Goal: Complete application form

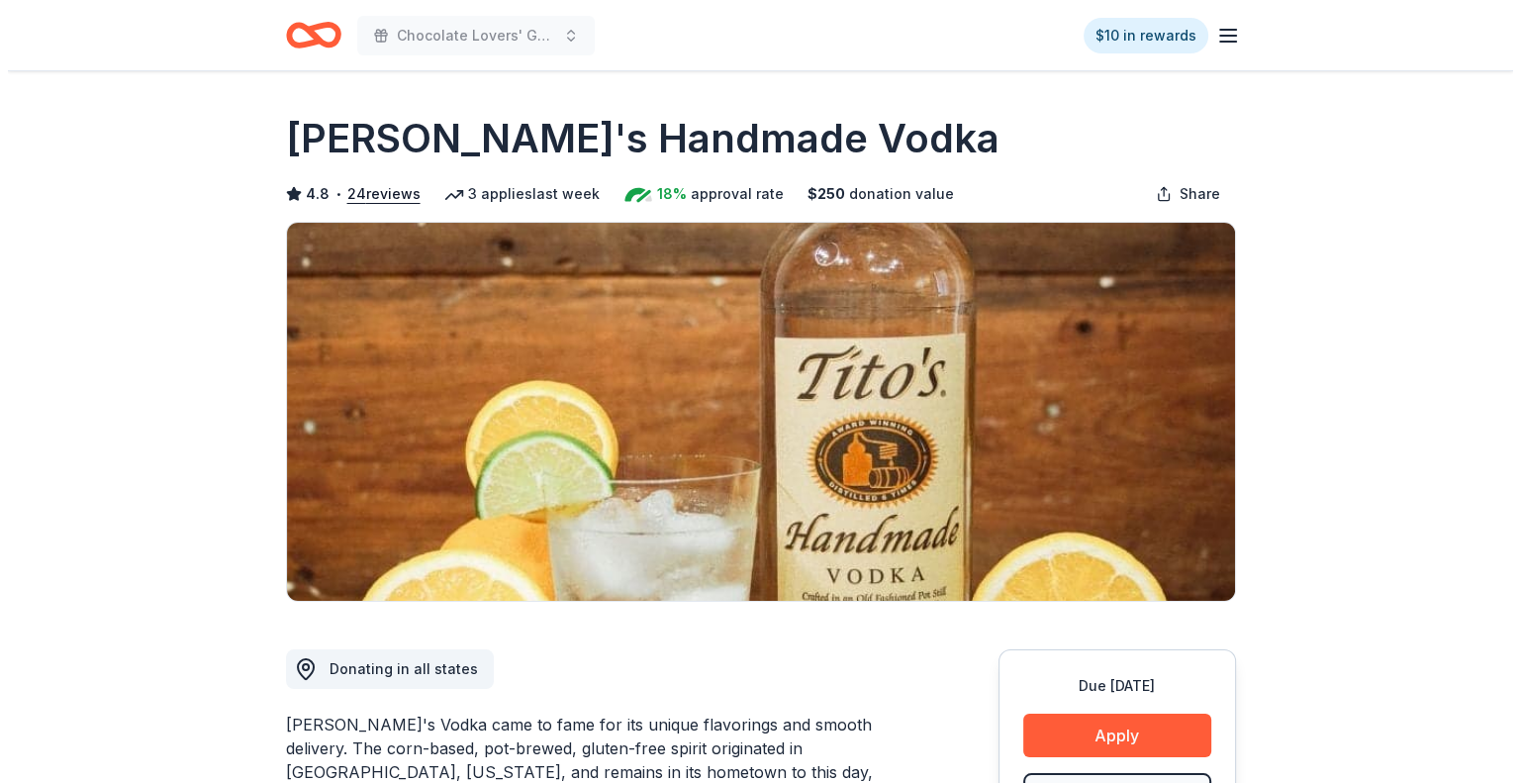
scroll to position [198, 0]
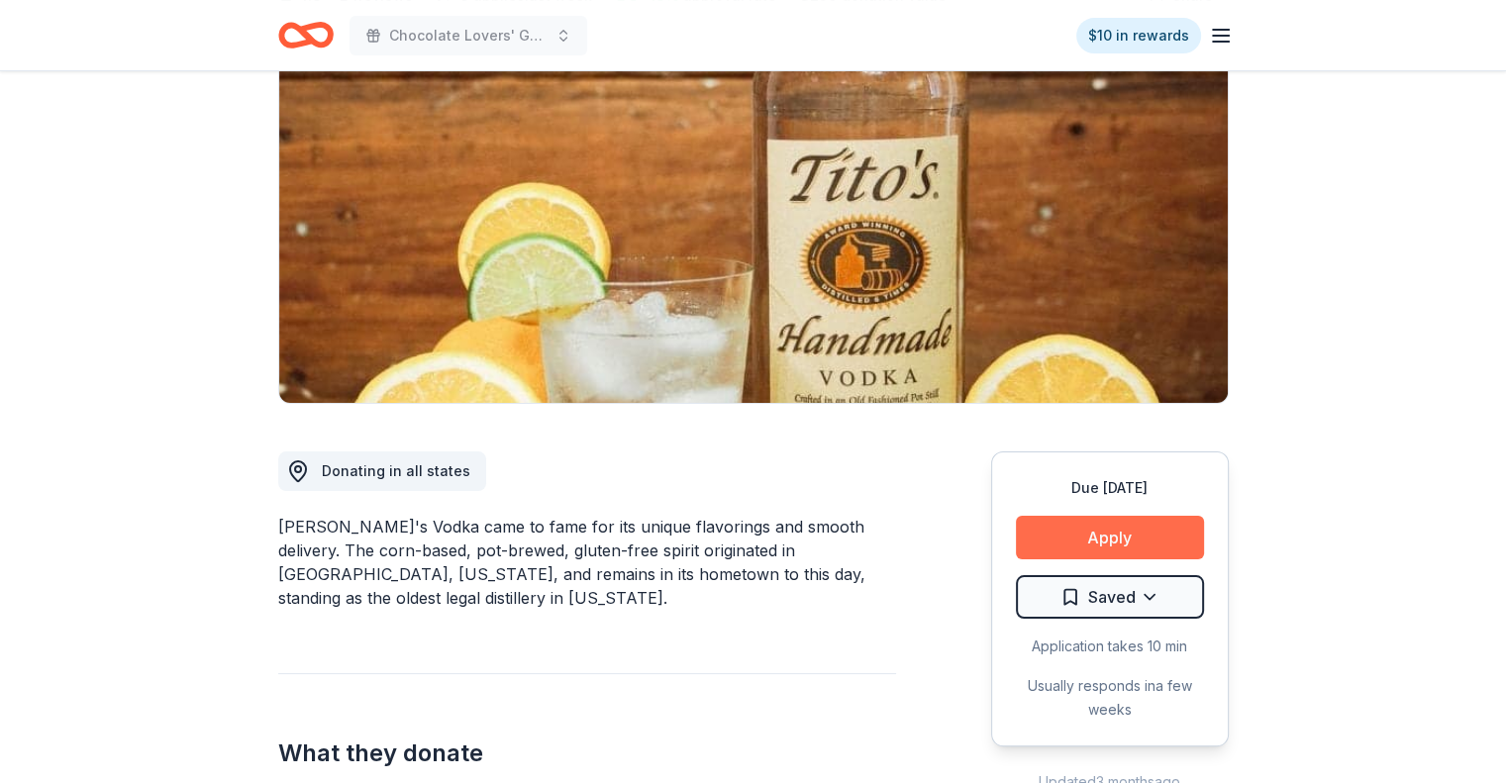
click at [1125, 545] on button "Apply" at bounding box center [1110, 538] width 188 height 44
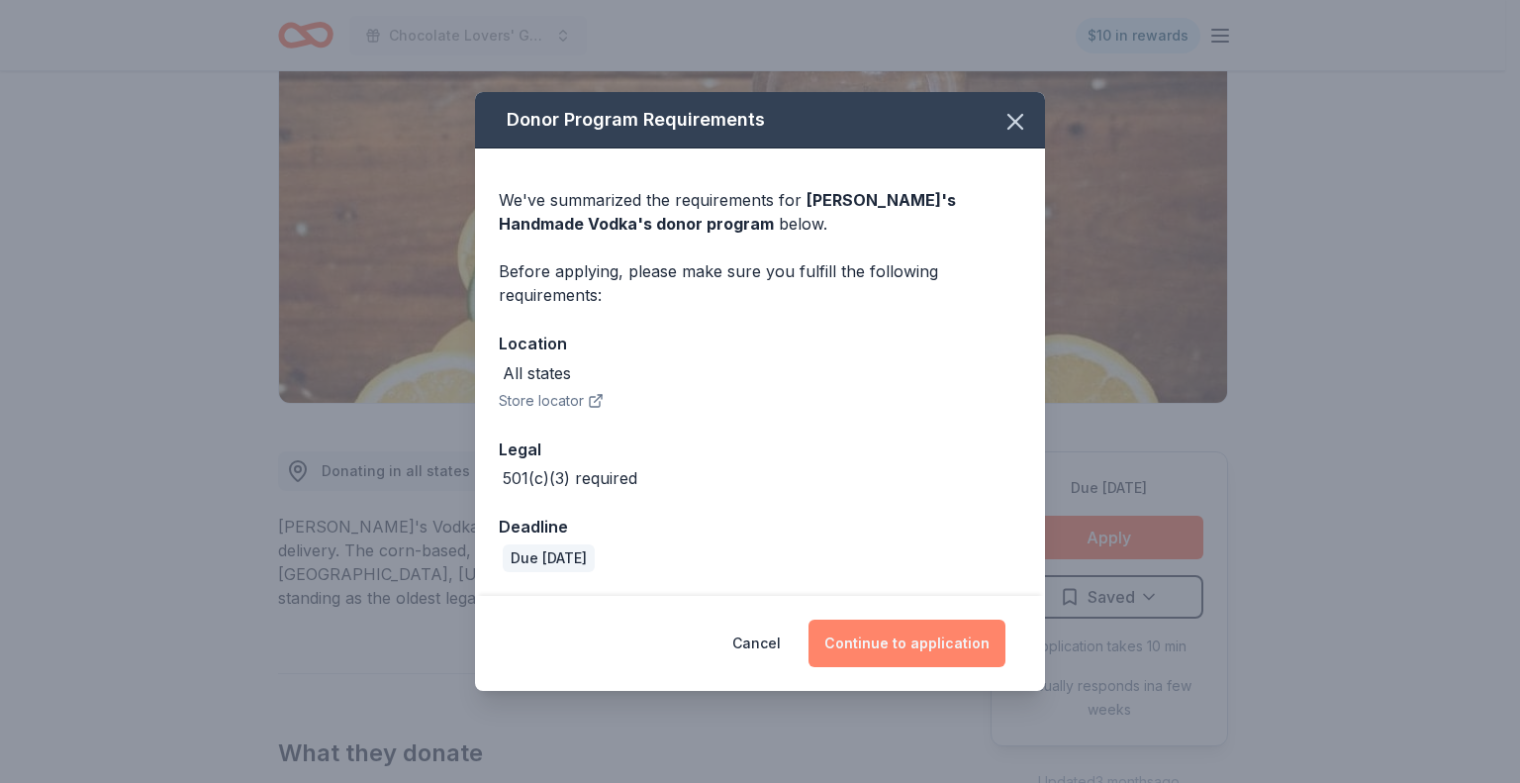
click at [907, 648] on button "Continue to application" at bounding box center [907, 644] width 197 height 48
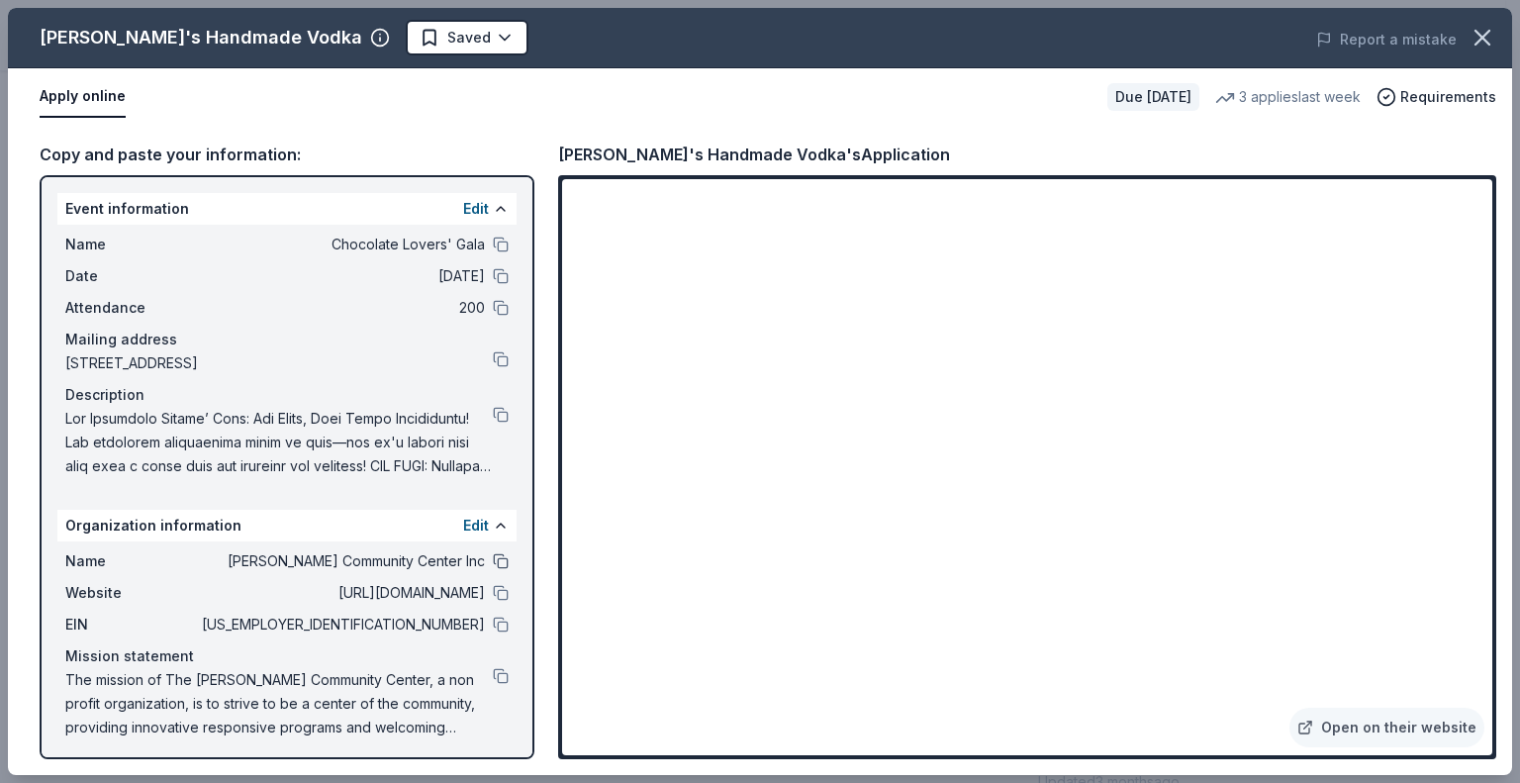
click at [493, 561] on button at bounding box center [501, 561] width 16 height 16
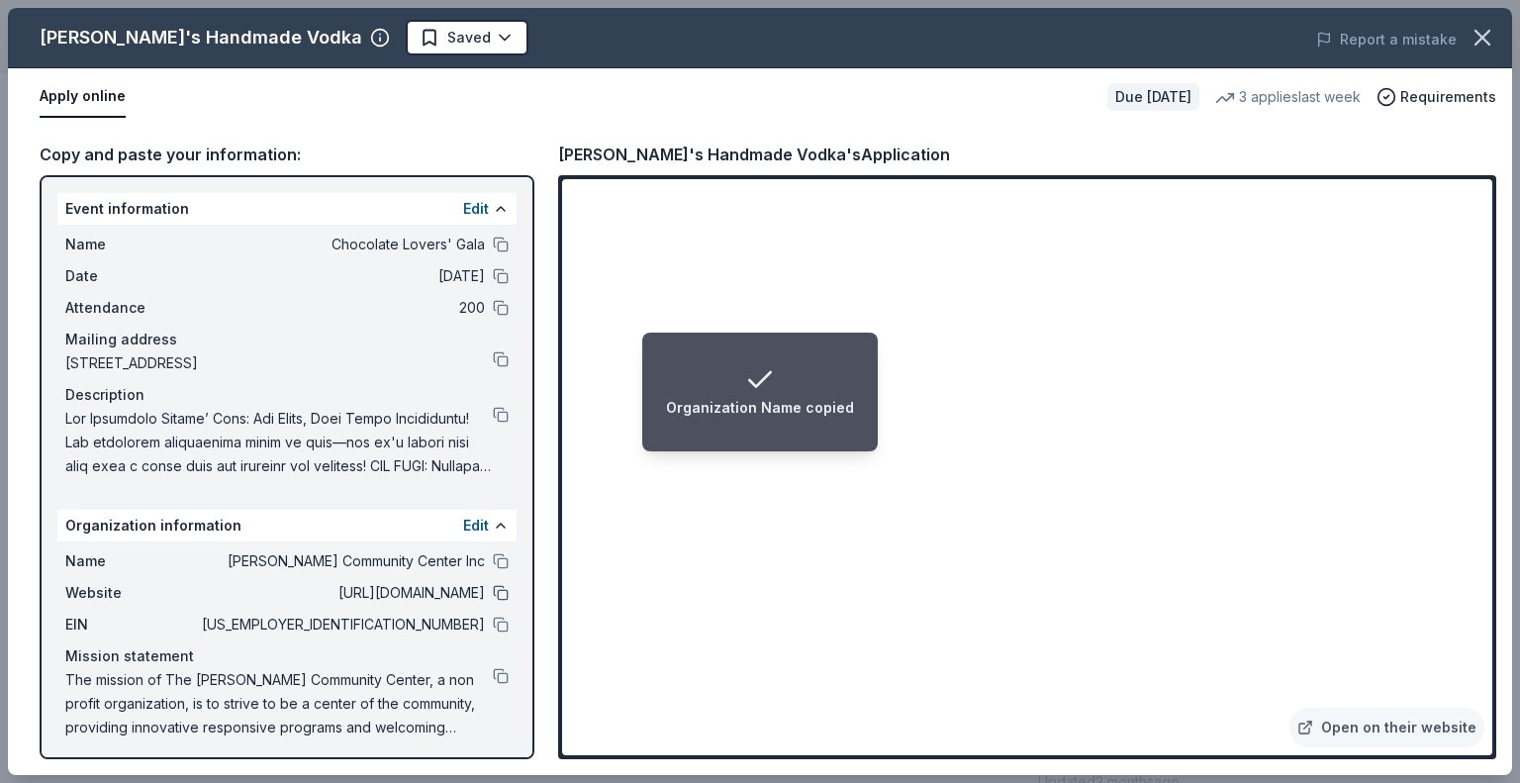
click at [493, 594] on button at bounding box center [501, 593] width 16 height 16
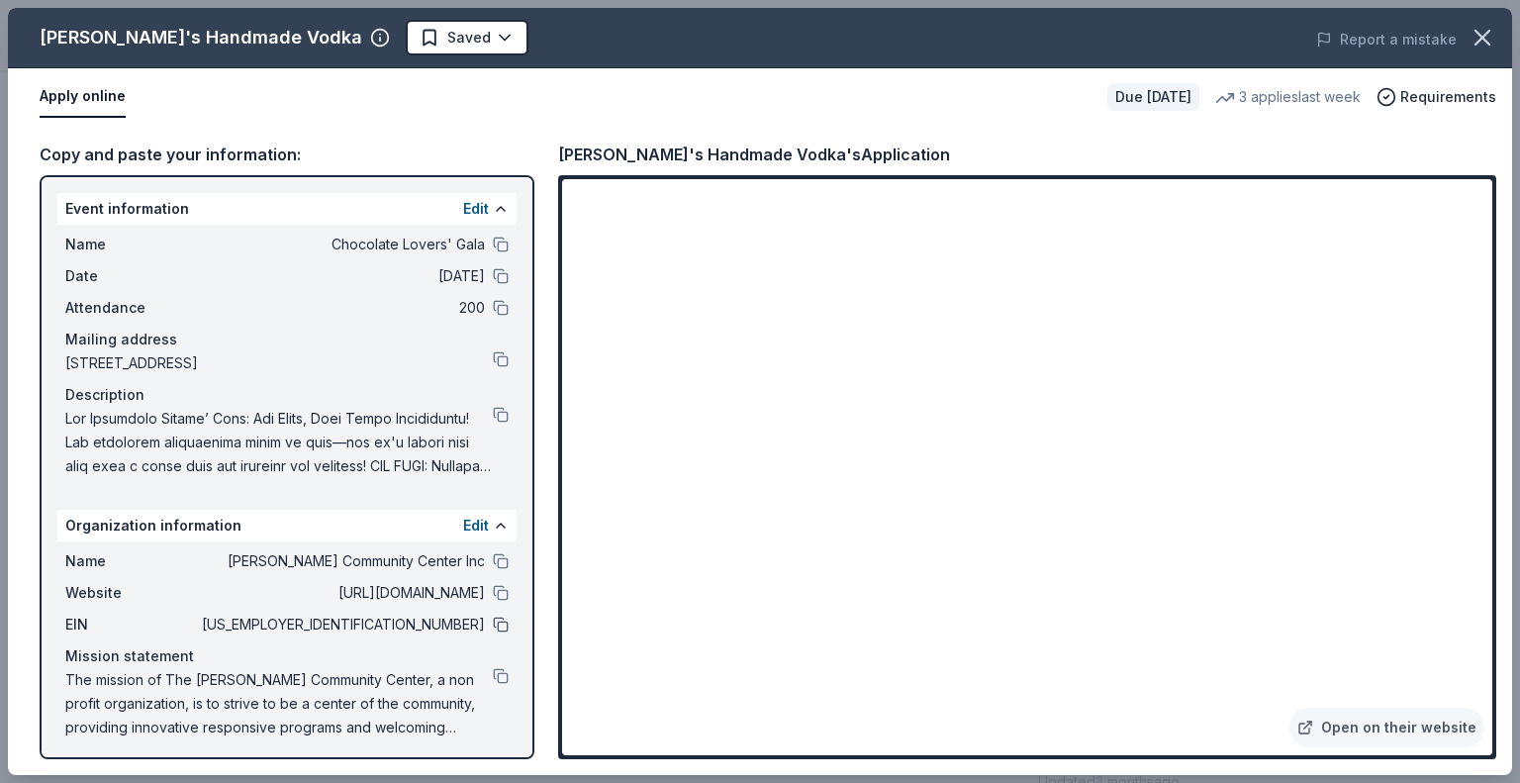
click at [493, 620] on button at bounding box center [501, 625] width 16 height 16
click at [493, 241] on button at bounding box center [501, 245] width 16 height 16
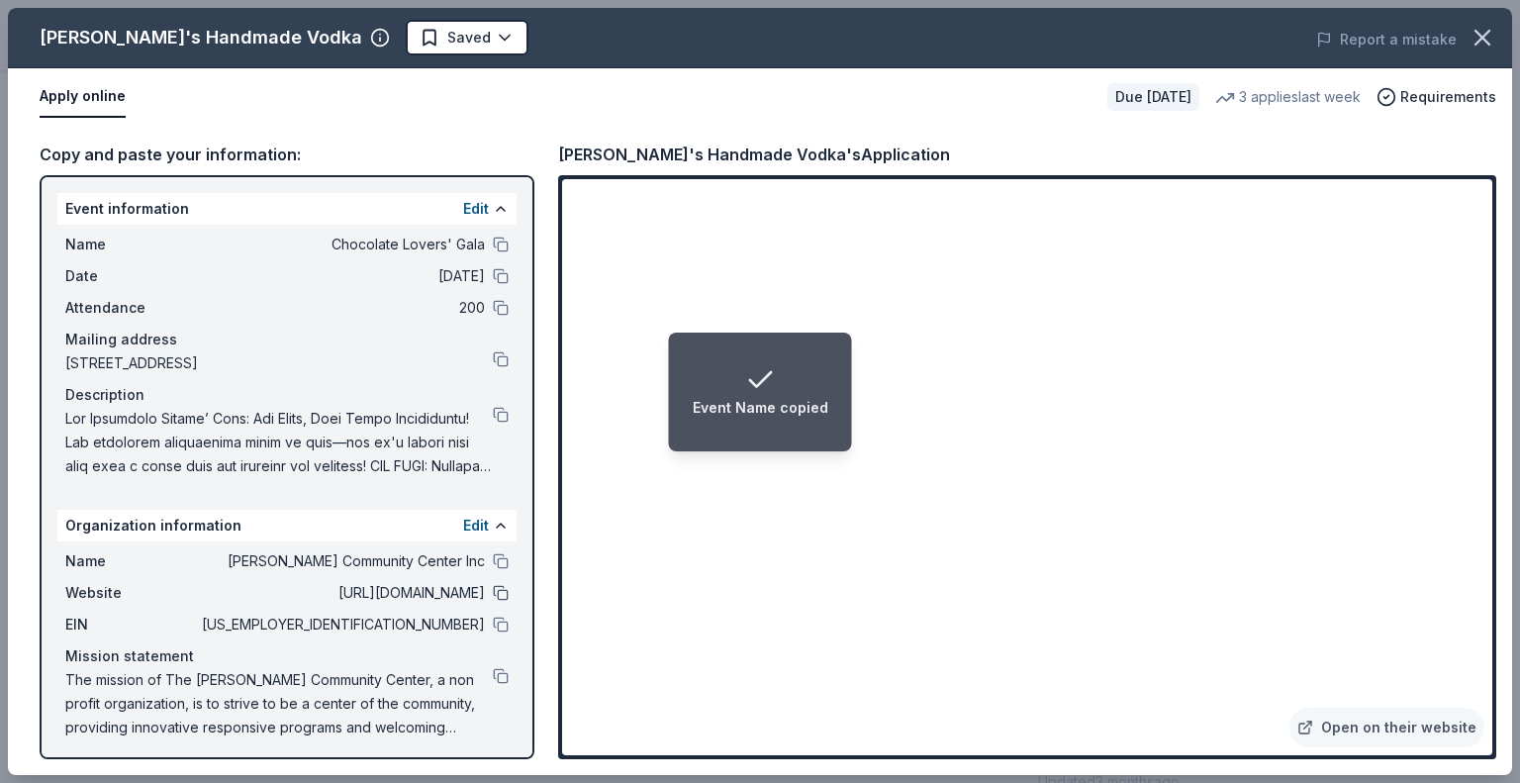
click at [493, 591] on button at bounding box center [501, 593] width 16 height 16
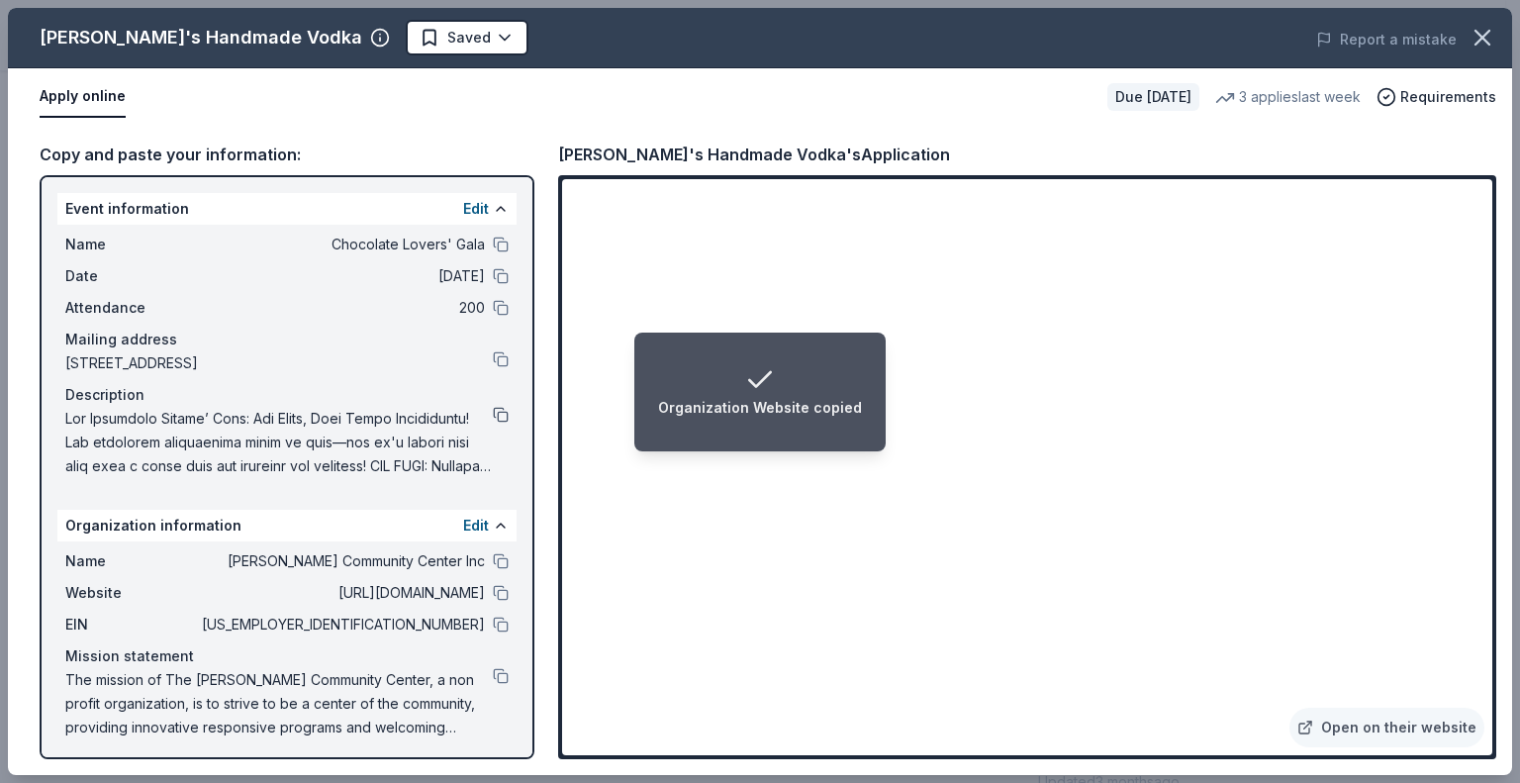
click at [493, 414] on button at bounding box center [501, 415] width 16 height 16
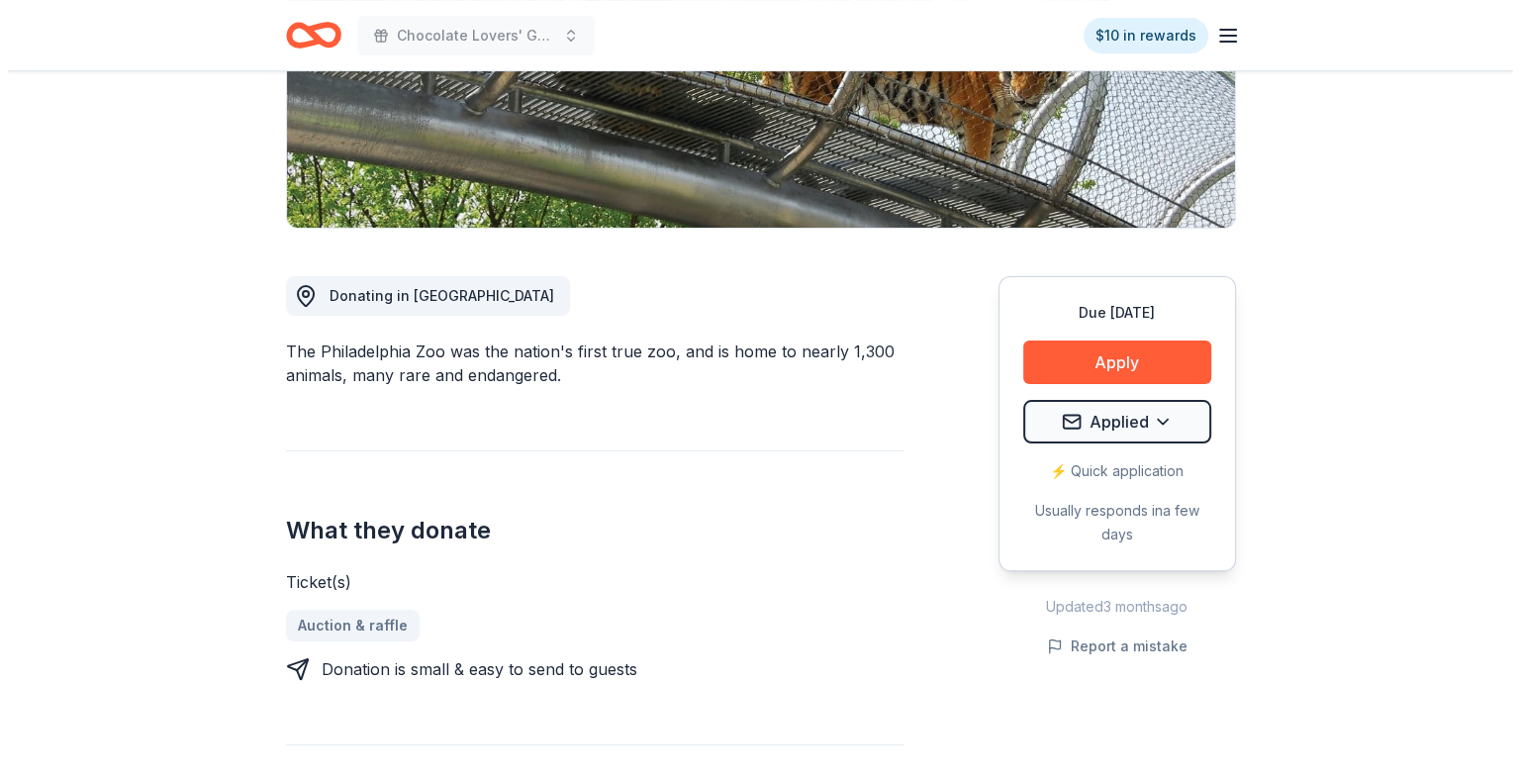
scroll to position [396, 0]
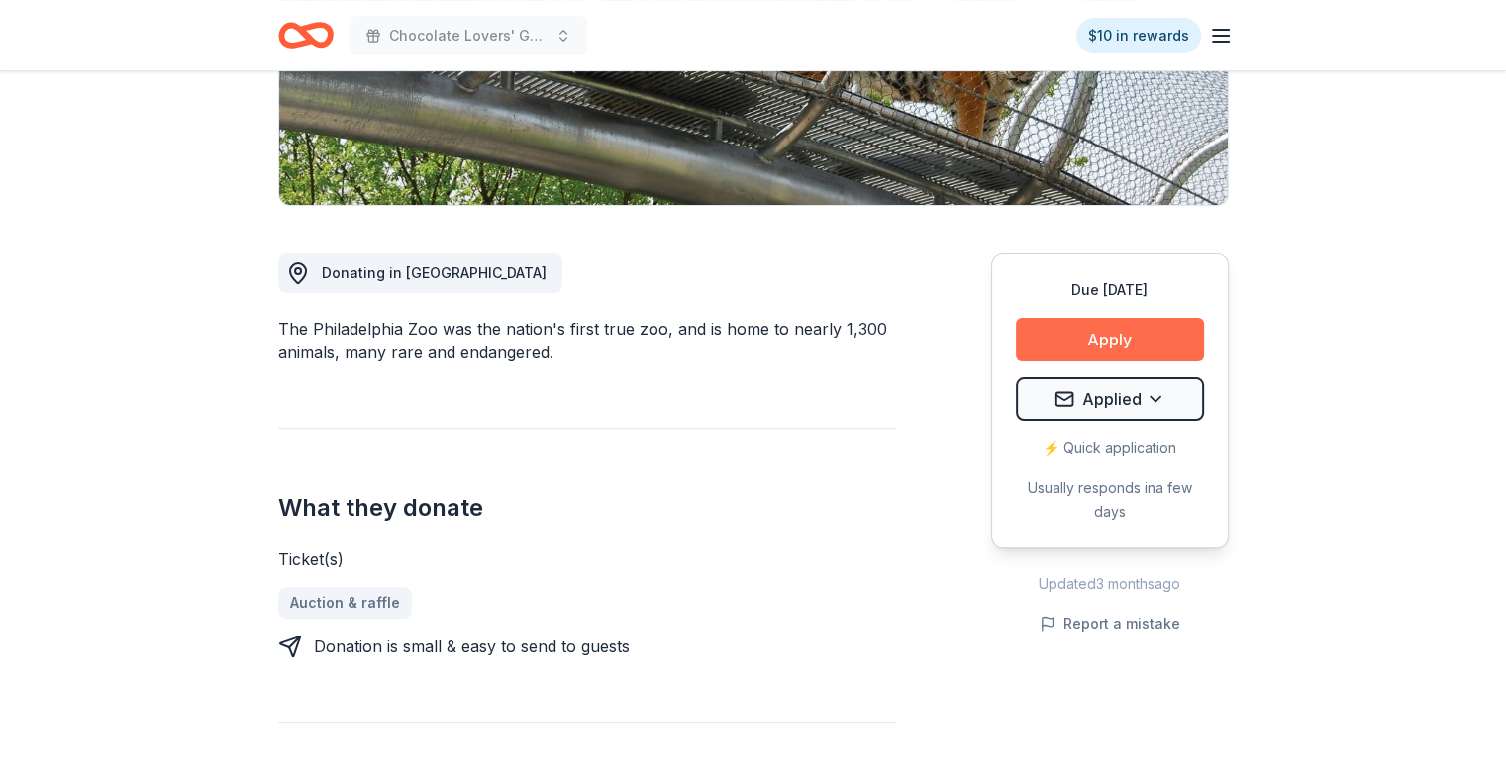
click at [1071, 339] on button "Apply" at bounding box center [1110, 340] width 188 height 44
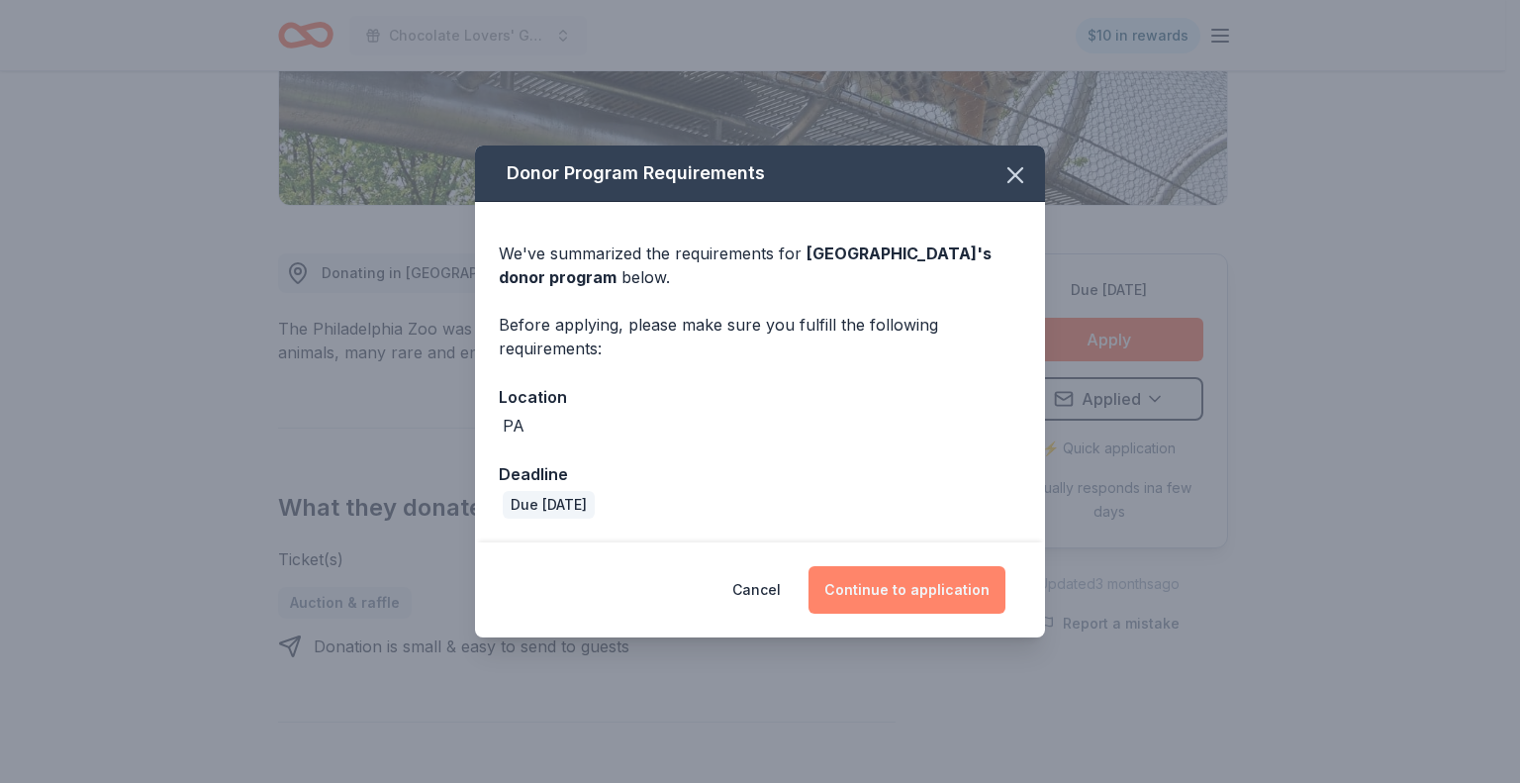
click at [913, 593] on button "Continue to application" at bounding box center [907, 590] width 197 height 48
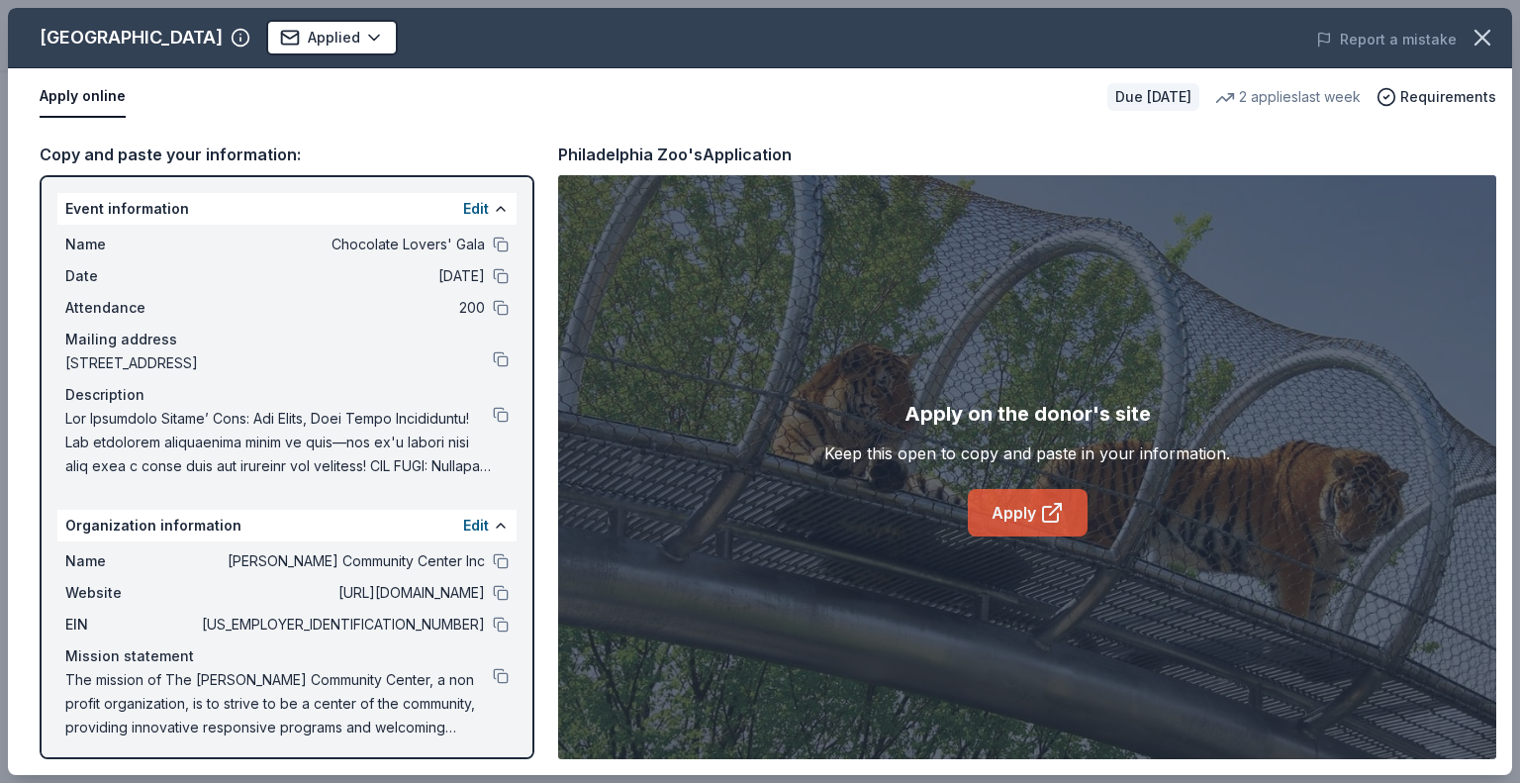
click at [1002, 523] on link "Apply" at bounding box center [1028, 513] width 120 height 48
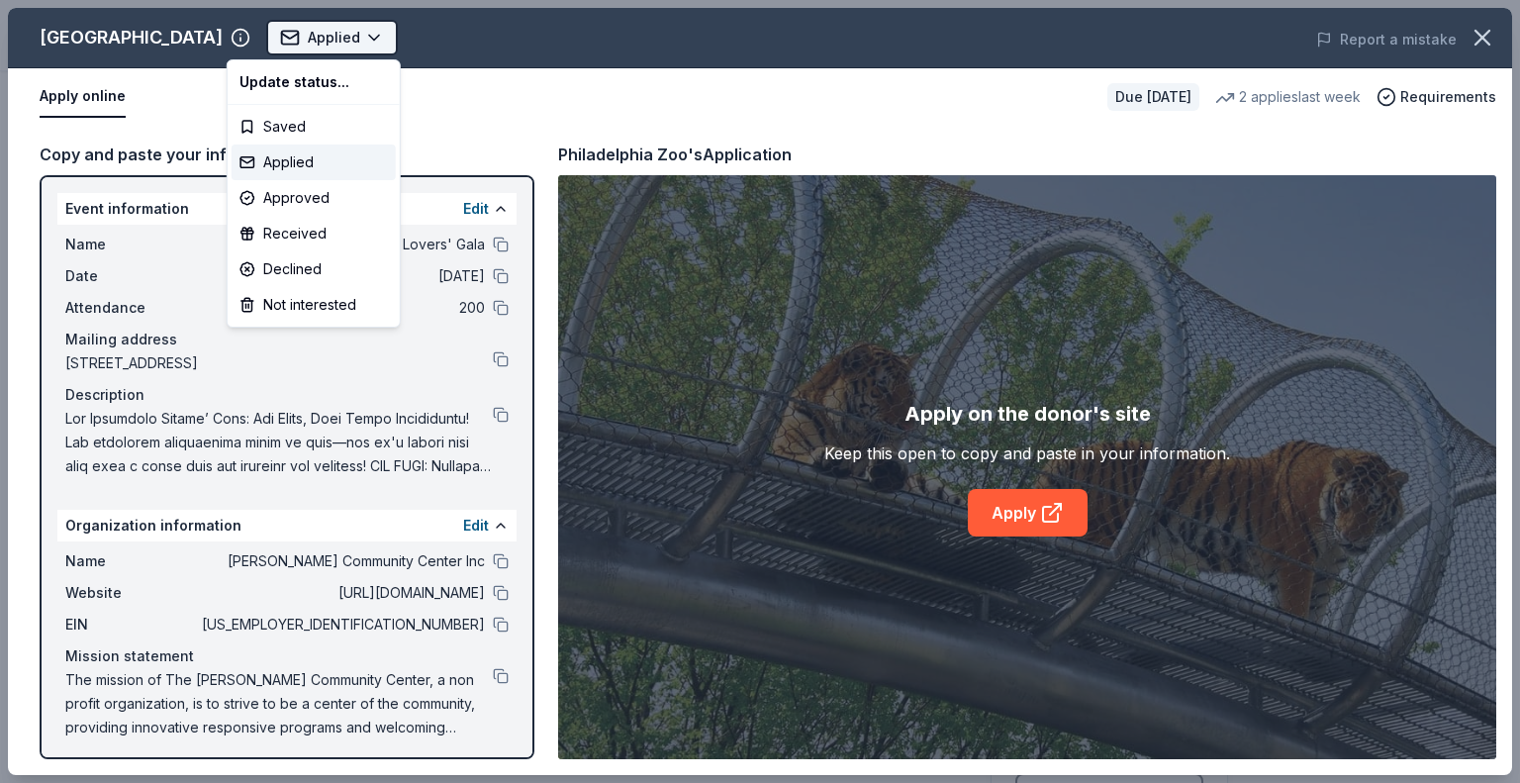
scroll to position [0, 0]
click at [250, 70] on body "Chocolate Lovers' Gala $10 in rewards Due in 125 days Share Philadelphia Zoo Ne…" at bounding box center [753, 391] width 1506 height 783
